Goal: Book appointment/travel/reservation

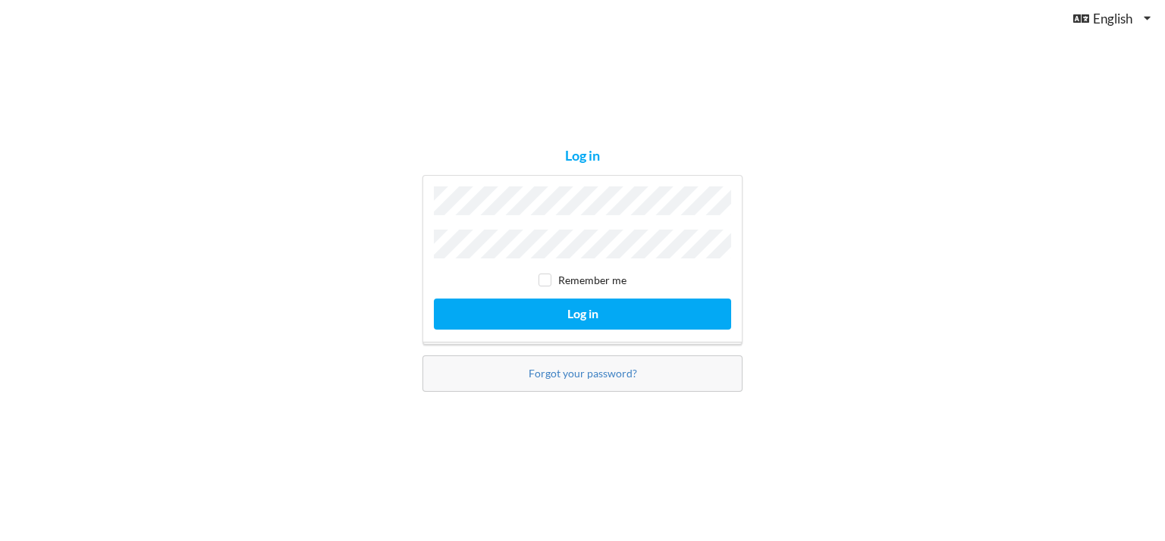
click at [516, 220] on div "Remember me Log in" at bounding box center [582, 260] width 320 height 170
click at [434, 299] on button "Log in" at bounding box center [582, 314] width 297 height 31
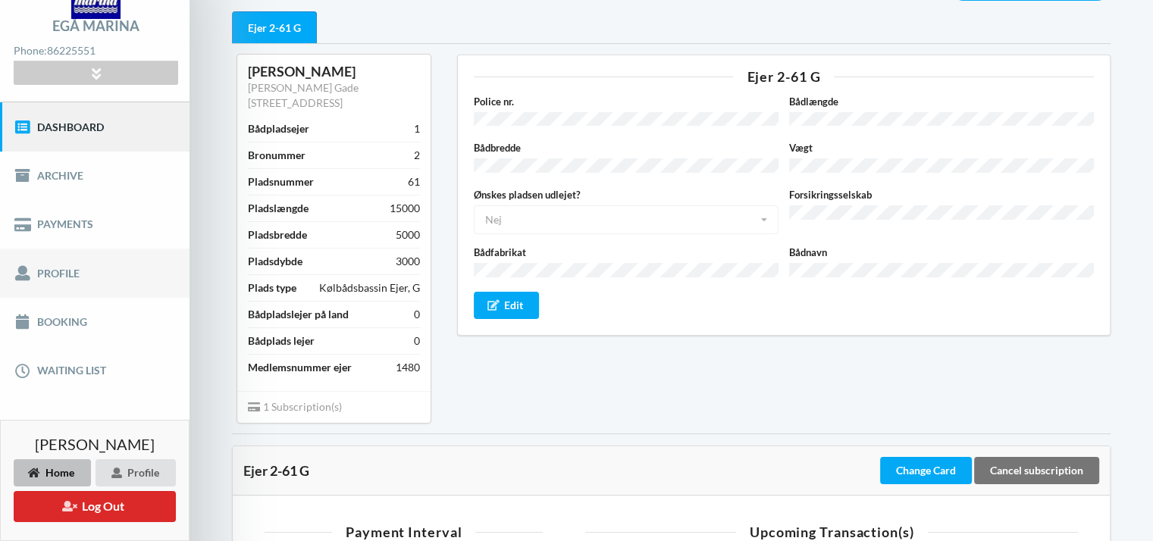
scroll to position [88, 0]
click at [105, 322] on link "Booking" at bounding box center [95, 322] width 190 height 49
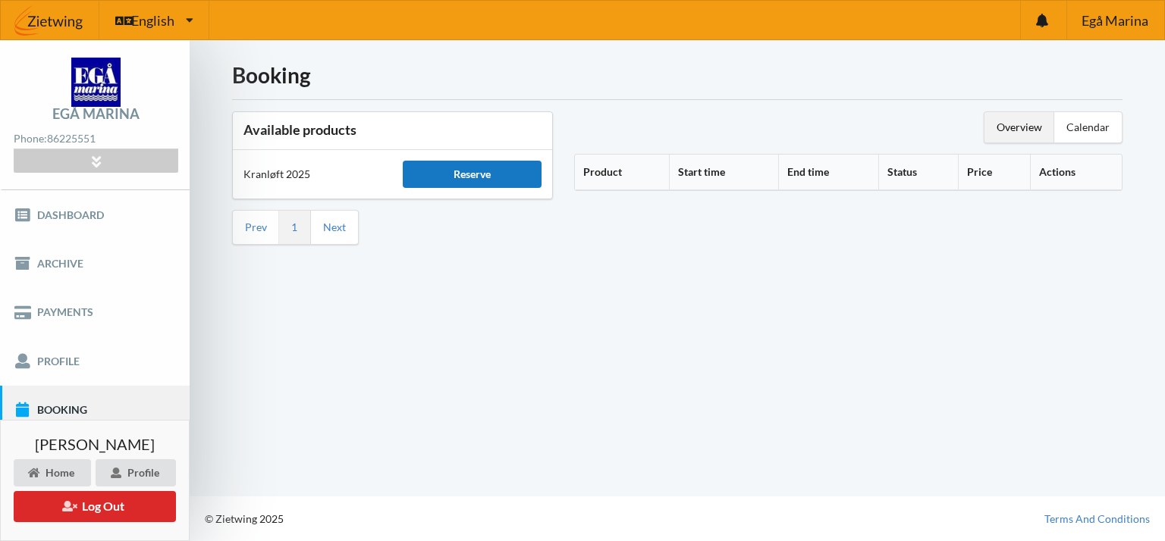
click at [455, 179] on div "Reserve" at bounding box center [472, 174] width 138 height 27
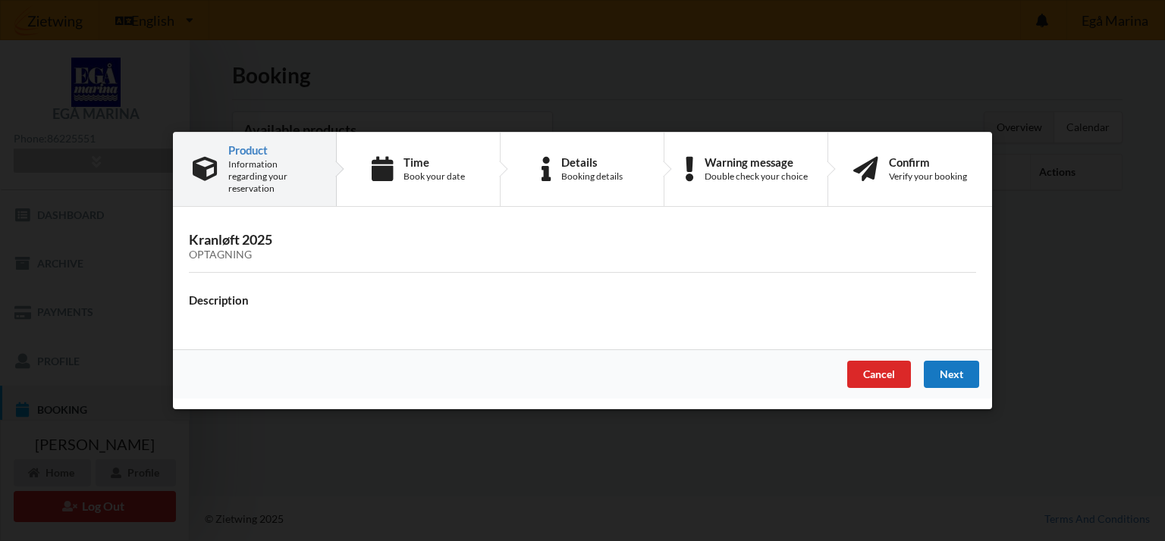
click at [965, 361] on div "Next" at bounding box center [951, 374] width 55 height 27
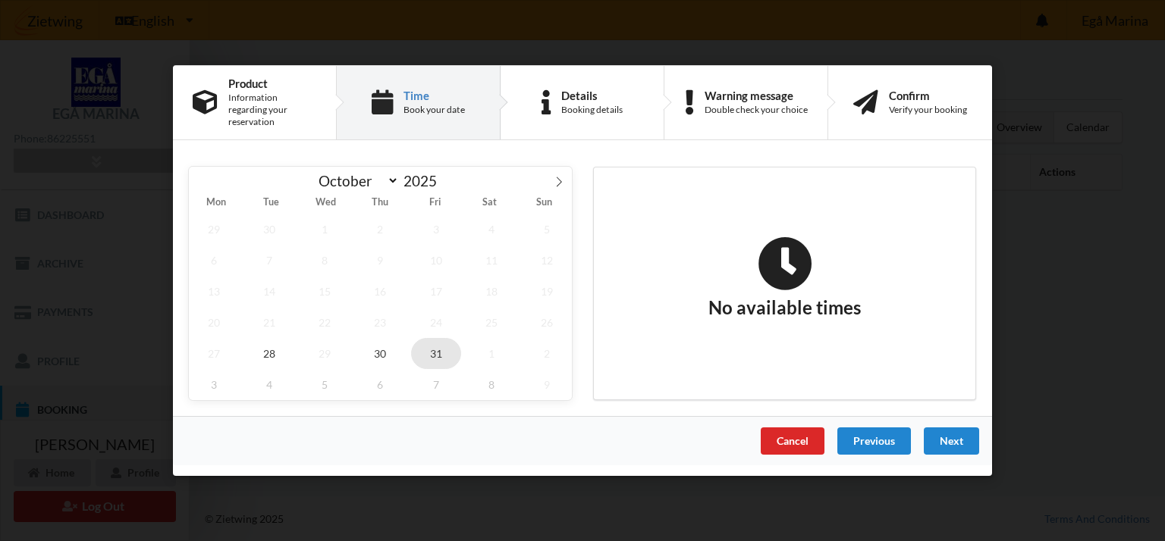
click at [437, 360] on span "31" at bounding box center [436, 353] width 50 height 31
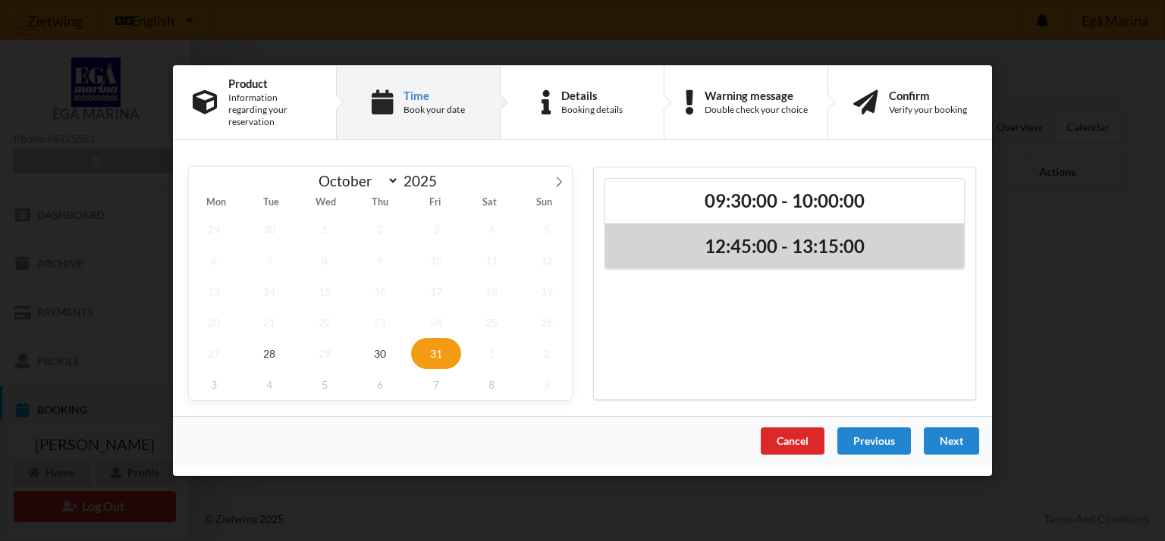
click at [760, 236] on h2 "12:45:00 - 13:15:00" at bounding box center [784, 247] width 337 height 24
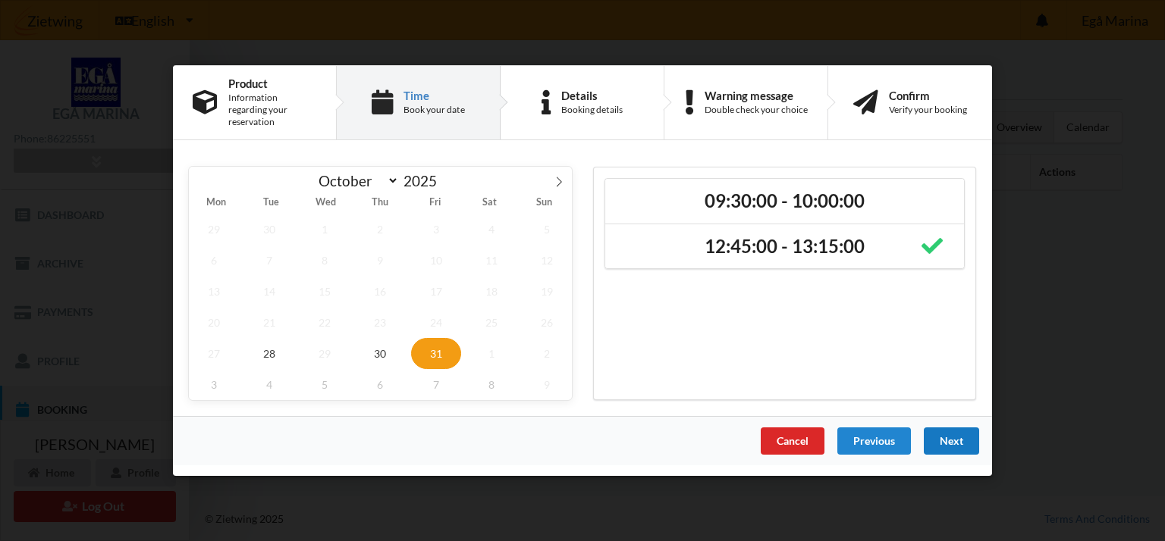
click at [957, 432] on div "Next" at bounding box center [951, 441] width 55 height 27
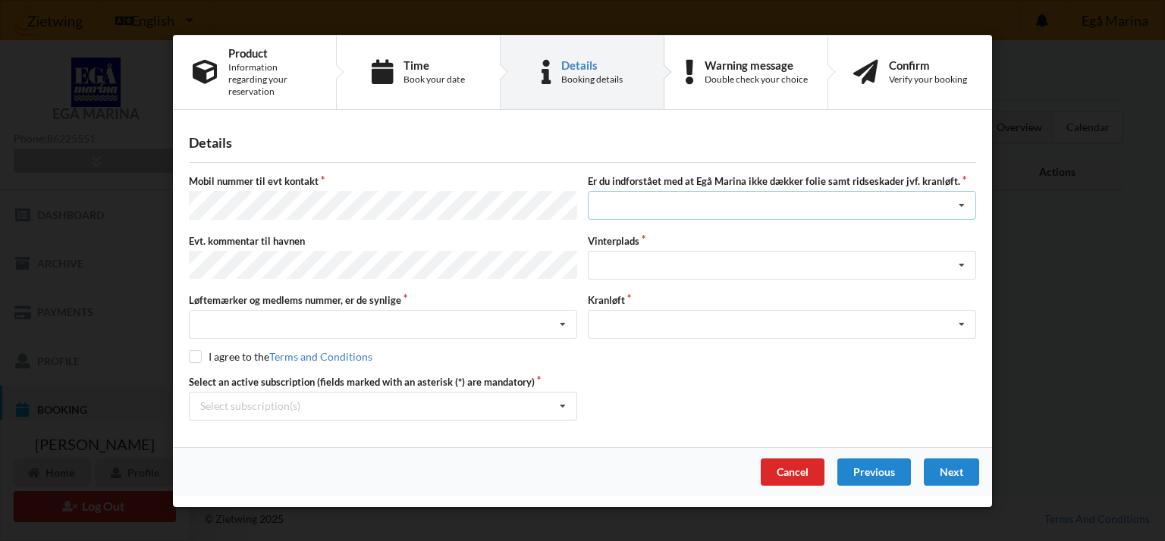
click at [628, 191] on div "Jeg har tæpper med og tager selv ansvaret for eventuelle folie samt ridseskader…" at bounding box center [782, 205] width 388 height 29
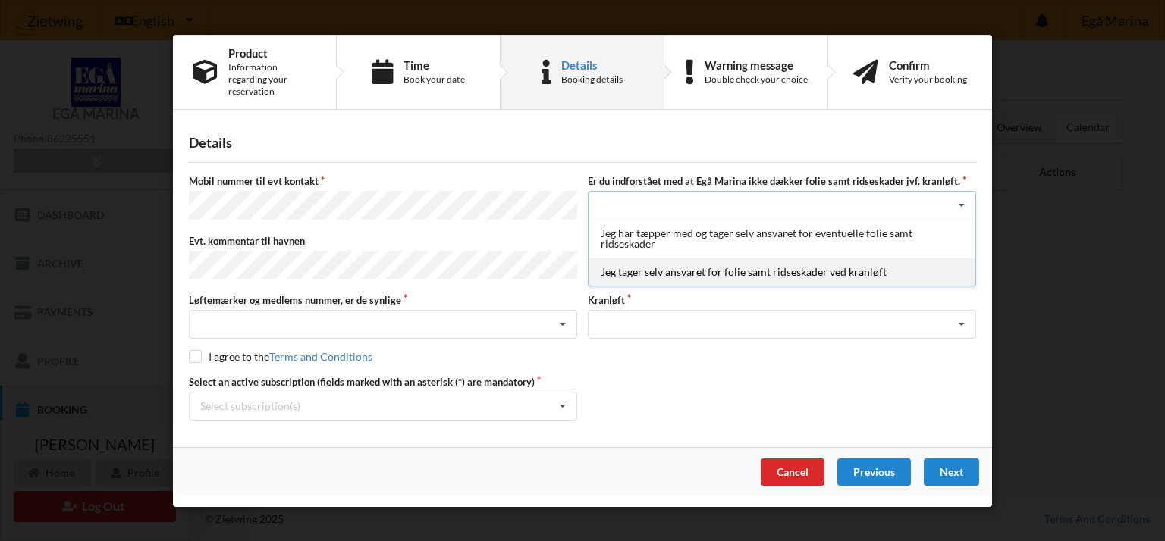
click at [643, 262] on div "Jeg tager selv ansvaret for folie samt ridseskader ved kranløft" at bounding box center [781, 272] width 387 height 28
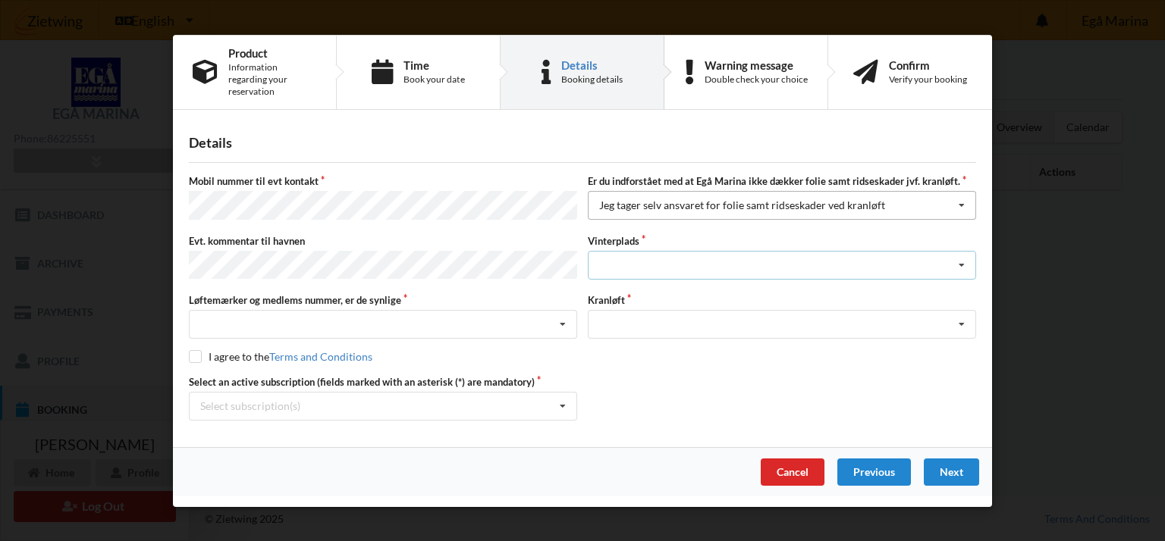
click at [643, 262] on div "Landplads nr. 1 Landplads nr. 2 Landplads nr.3 Landplads nr. 4 Landplads nr. 5 …" at bounding box center [782, 264] width 388 height 29
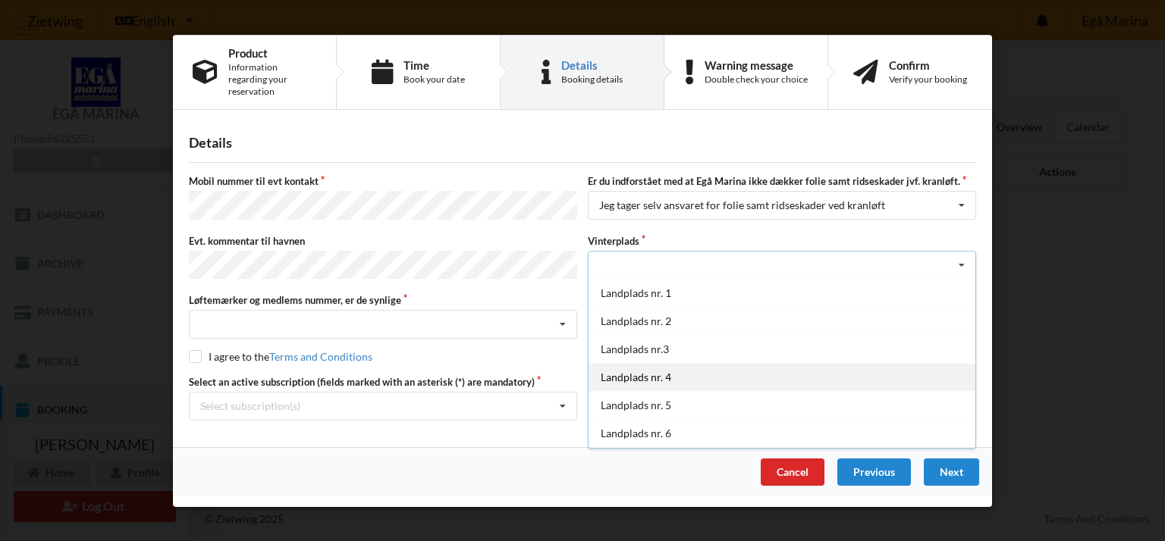
scroll to position [165, 0]
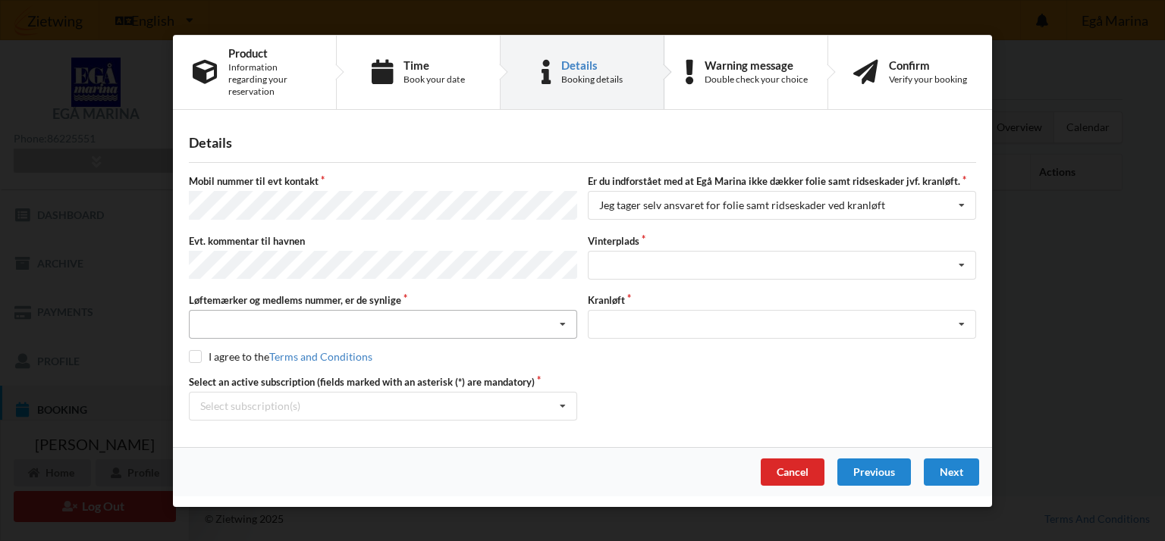
drag, startPoint x: 443, startPoint y: 290, endPoint x: 440, endPoint y: 309, distance: 18.4
click at [440, 309] on div "Løftemærker og medlems nummer, er de synlige Nej, jeg kontakter havnekontoret i…" at bounding box center [382, 315] width 399 height 45
click at [440, 310] on div "Nej, jeg kontakter havnekontoret inden løftet Ja, mine mærker er synlige og int…" at bounding box center [383, 324] width 388 height 29
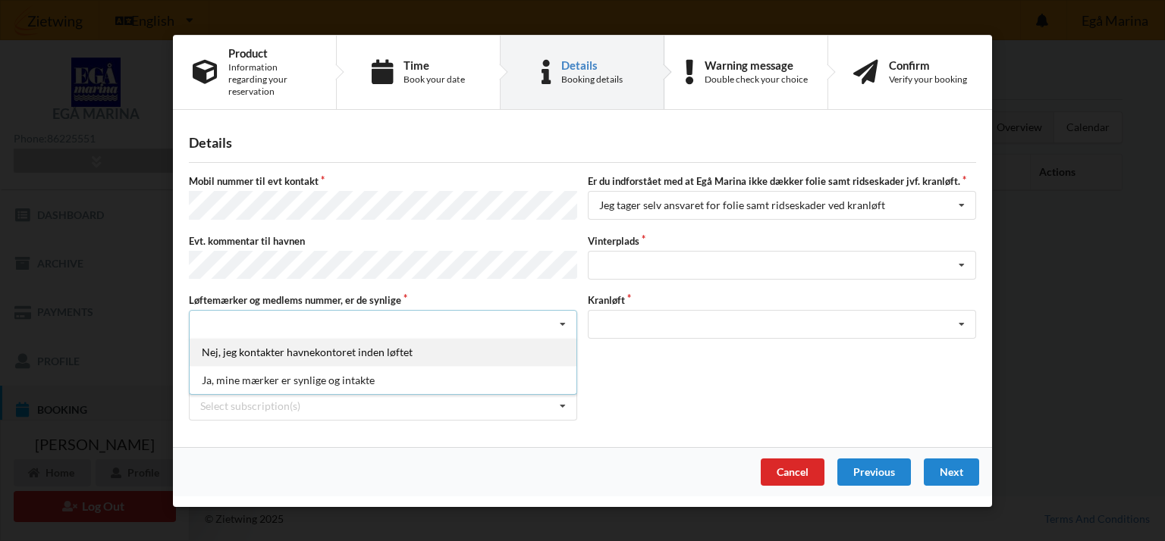
click at [431, 339] on div "Nej, jeg kontakter havnekontoret inden løftet" at bounding box center [383, 352] width 387 height 28
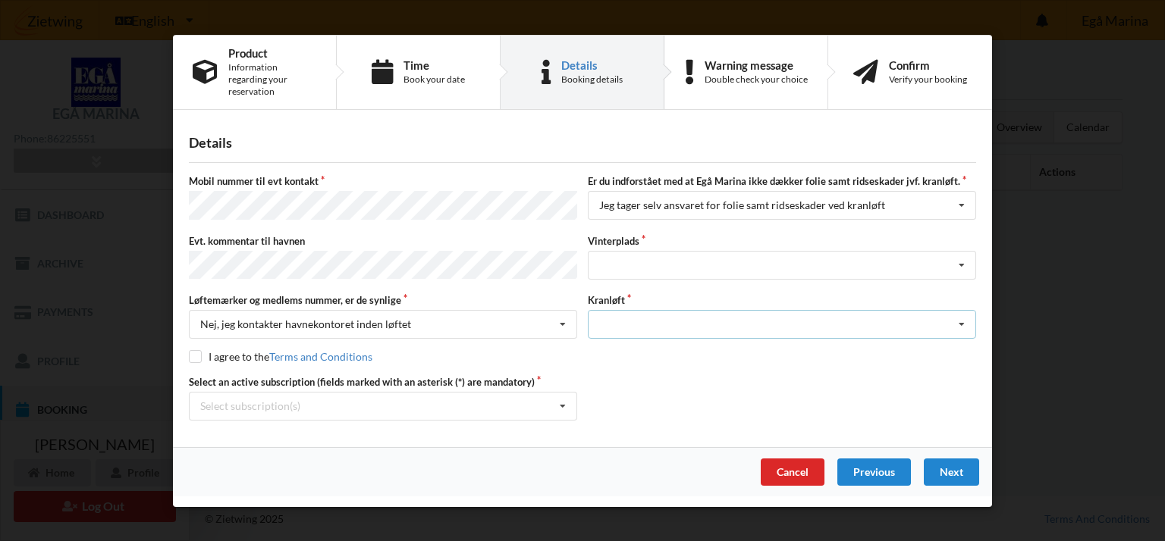
click at [612, 314] on div "Optagning" at bounding box center [782, 324] width 388 height 29
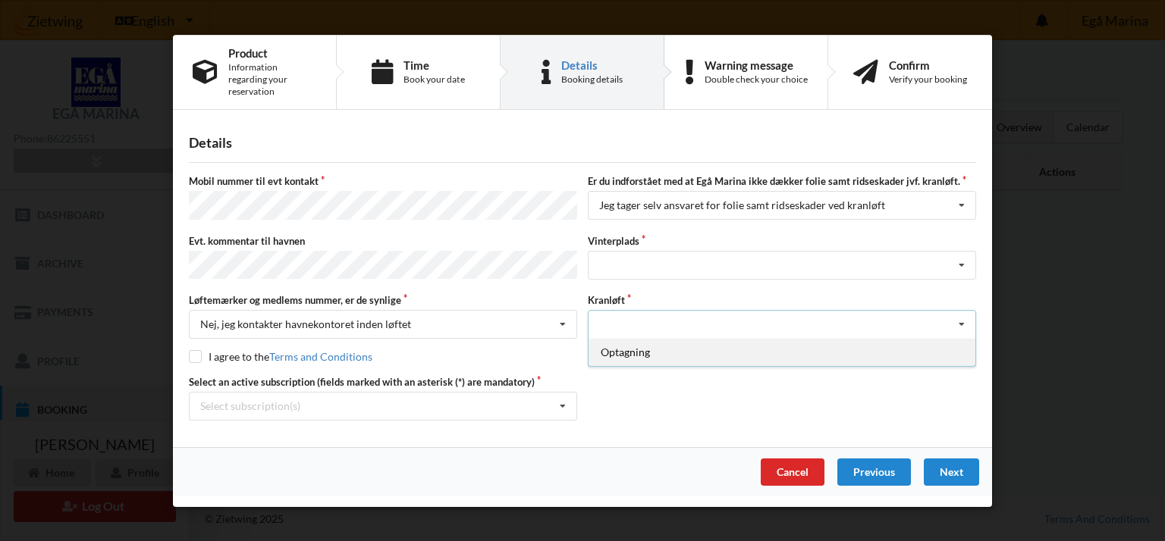
click at [620, 345] on div "Optagning" at bounding box center [781, 352] width 387 height 28
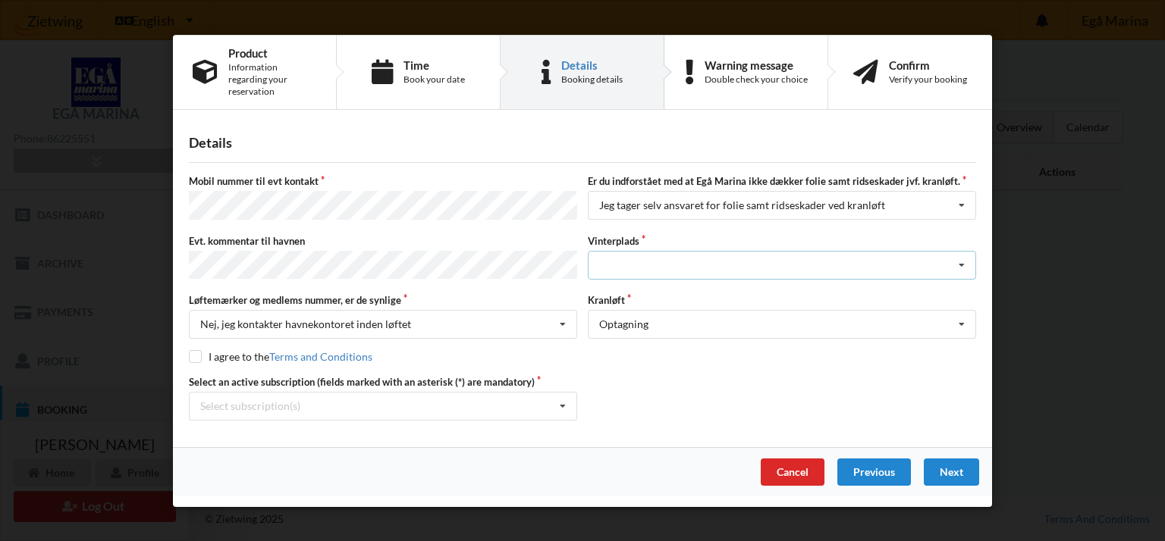
click at [649, 264] on div "Landplads nr. 1 Landplads nr. 2 Landplads nr.3 Landplads nr. 4 Landplads nr. 5 …" at bounding box center [782, 264] width 388 height 29
click at [604, 450] on div "Cancel Previous Next" at bounding box center [582, 471] width 819 height 49
click at [670, 254] on div "Landplads nr. 1 Landplads nr. 2 Landplads nr.3 Landplads nr. 4 Landplads nr. 5 …" at bounding box center [782, 264] width 388 height 29
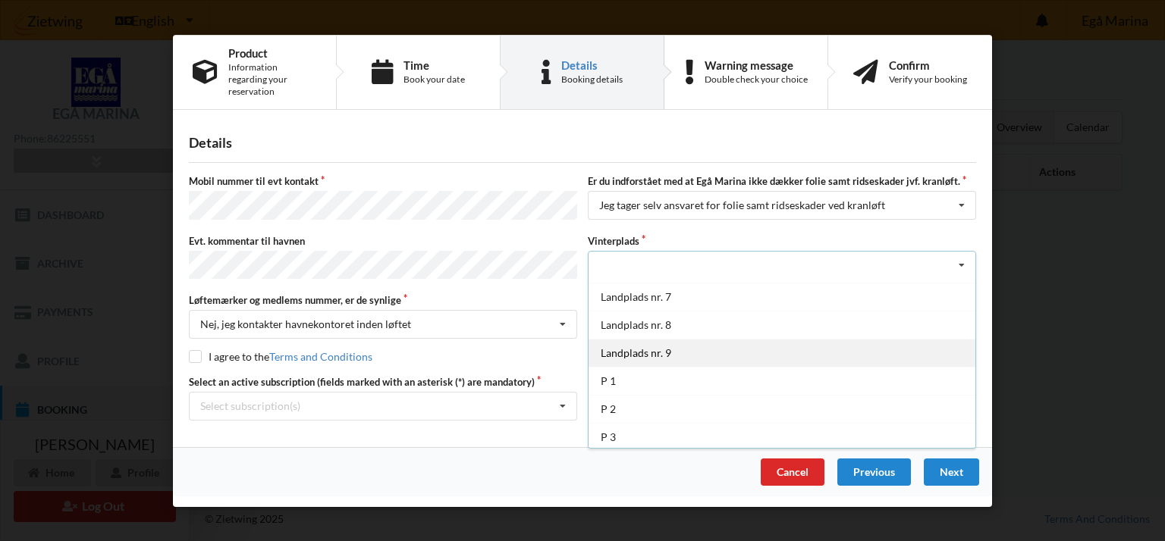
click at [689, 345] on div "Landplads nr. 9" at bounding box center [781, 352] width 387 height 28
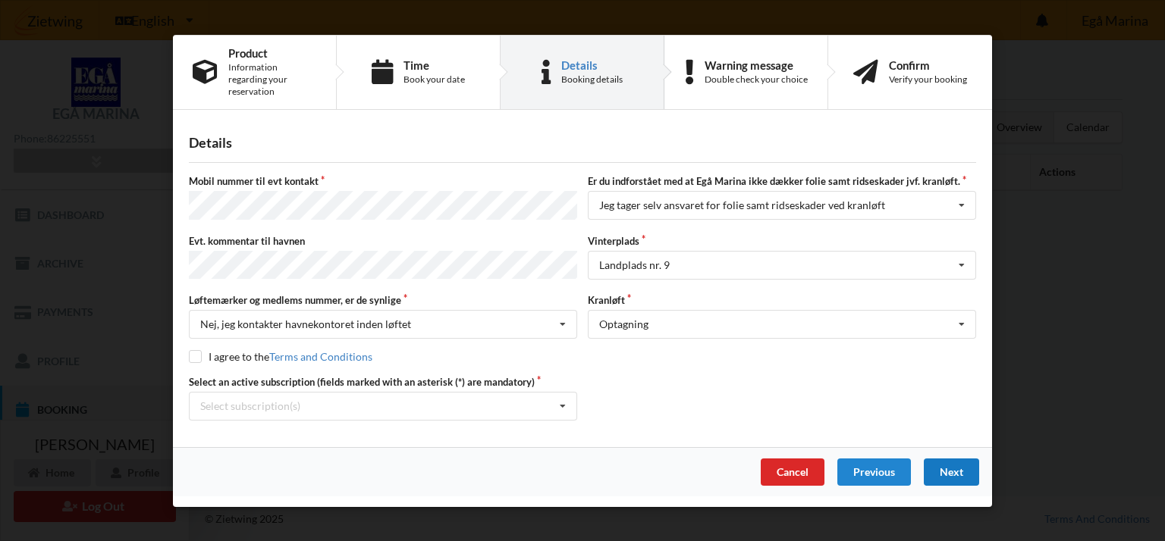
click at [941, 466] on div "Next" at bounding box center [951, 472] width 55 height 27
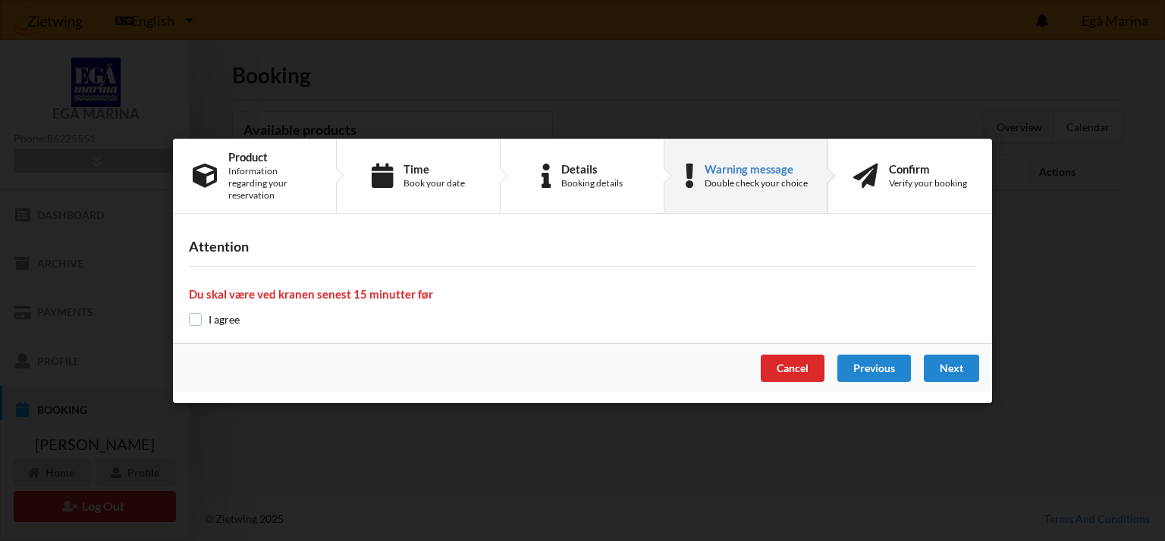
click at [193, 313] on input "checkbox" at bounding box center [195, 319] width 13 height 13
checkbox input "true"
click at [945, 359] on div "Next" at bounding box center [951, 368] width 55 height 27
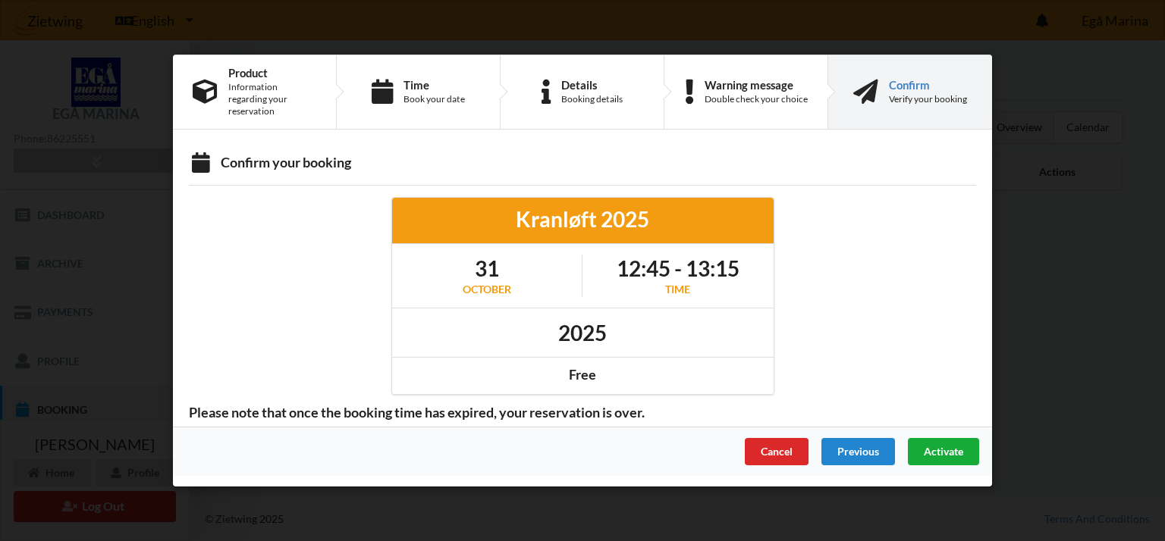
click at [953, 447] on span "Activate" at bounding box center [943, 451] width 39 height 13
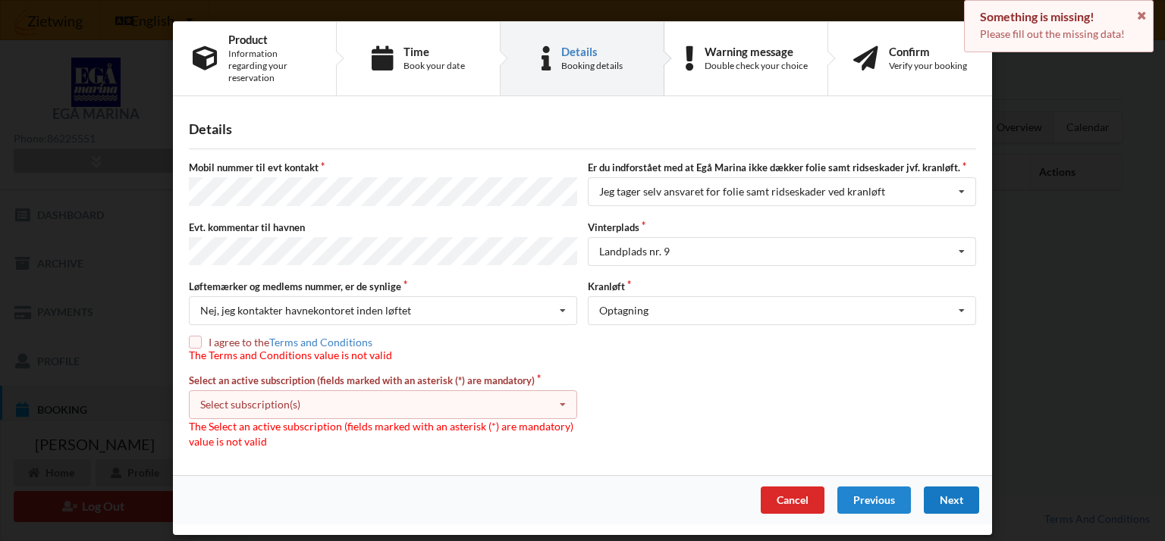
click at [196, 336] on input "checkbox" at bounding box center [195, 342] width 13 height 13
checkbox input "true"
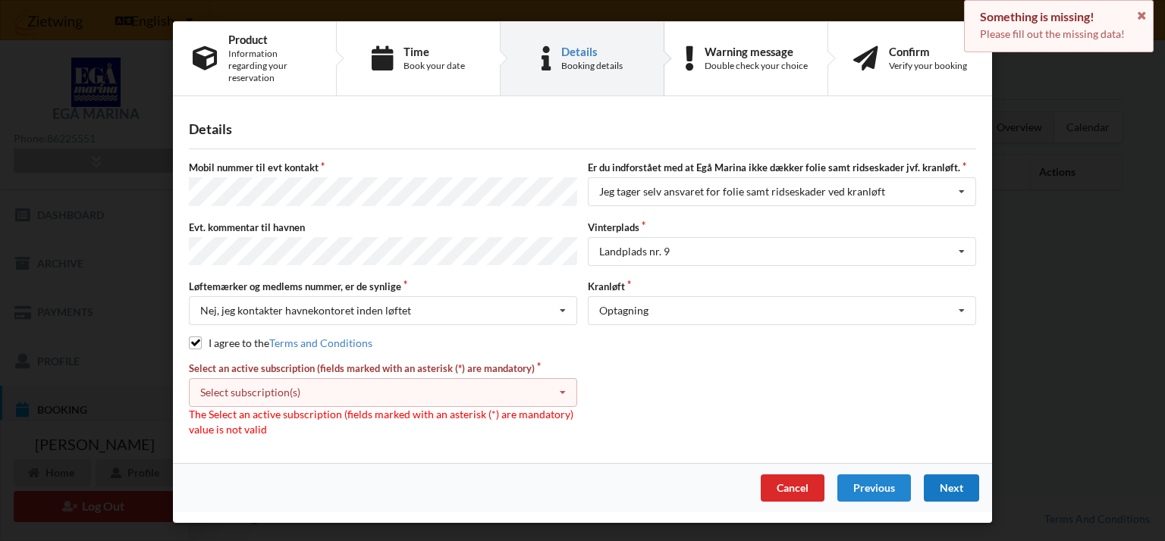
click at [264, 382] on div "Select subscription(s) * Ejer 2-61 G" at bounding box center [383, 392] width 388 height 29
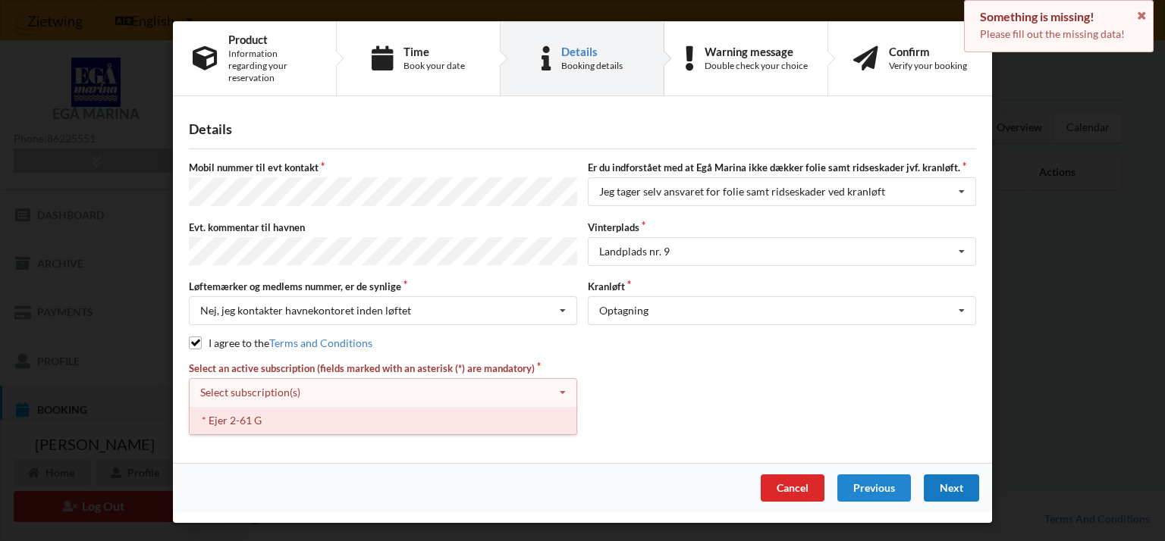
click at [267, 406] on div "* Ejer 2-61 G" at bounding box center [383, 420] width 387 height 28
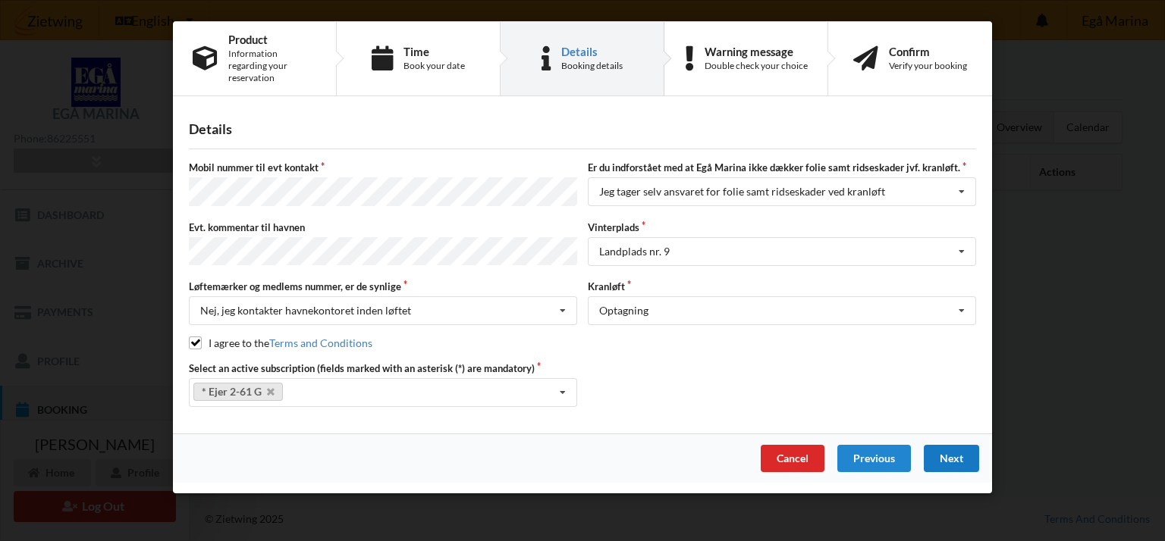
click at [950, 445] on div "Next" at bounding box center [951, 458] width 55 height 27
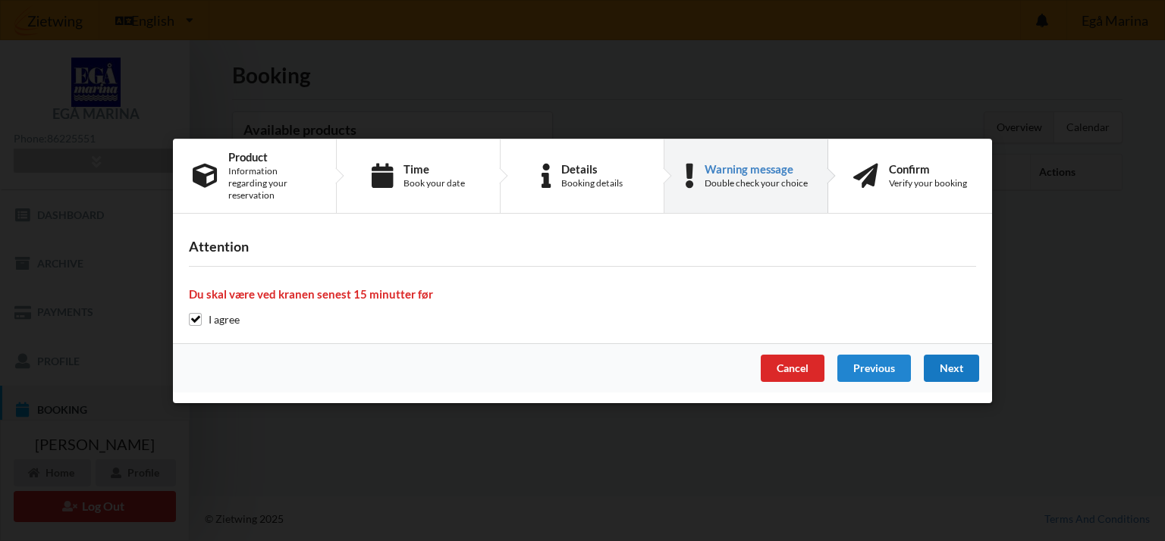
click at [936, 358] on div "Next" at bounding box center [951, 368] width 55 height 27
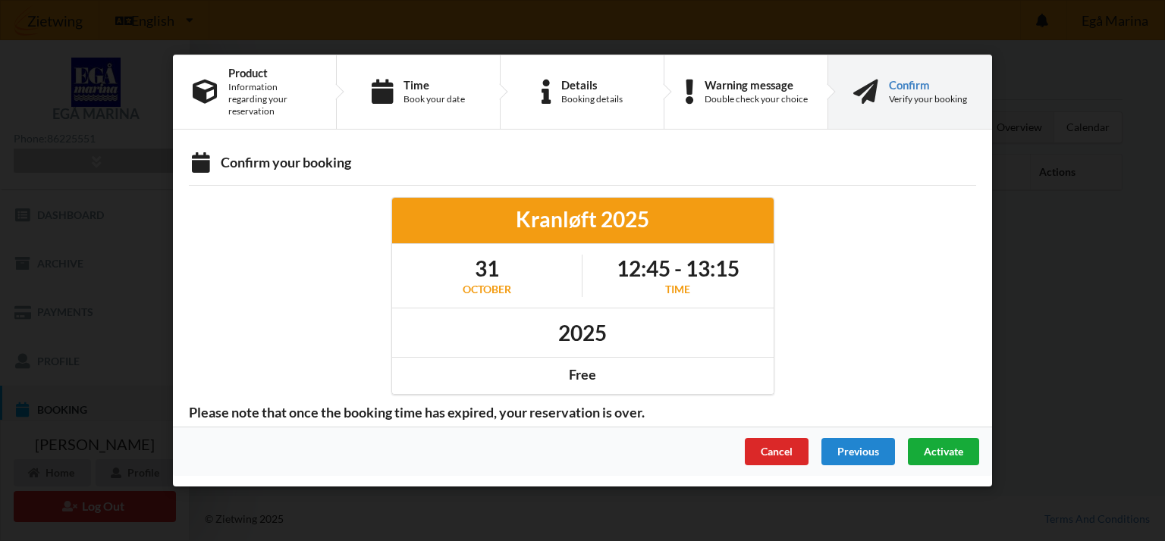
click at [963, 438] on div "Activate" at bounding box center [943, 451] width 71 height 27
